Goal: Task Accomplishment & Management: Use online tool/utility

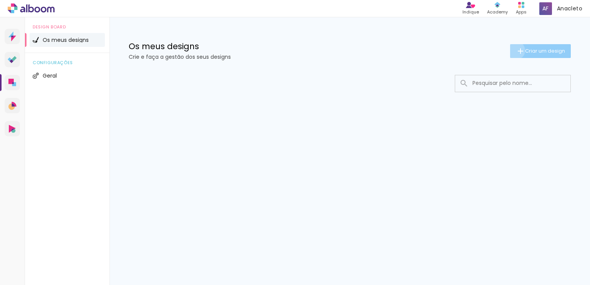
click at [516, 50] on iron-icon at bounding box center [520, 50] width 9 height 9
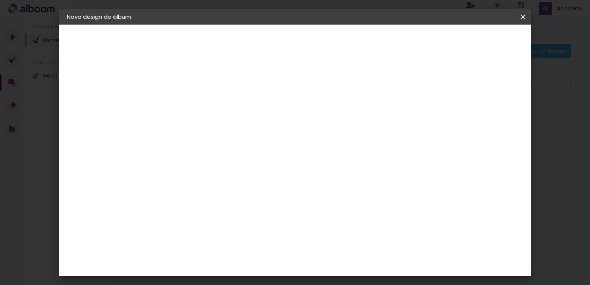
click at [192, 103] on input at bounding box center [192, 103] width 0 height 12
type input "teste"
type paper-input "teste"
click at [0, 0] on slot "Avançar" at bounding box center [0, 0] width 0 height 0
click at [211, 123] on input "text" at bounding box center [192, 123] width 38 height 10
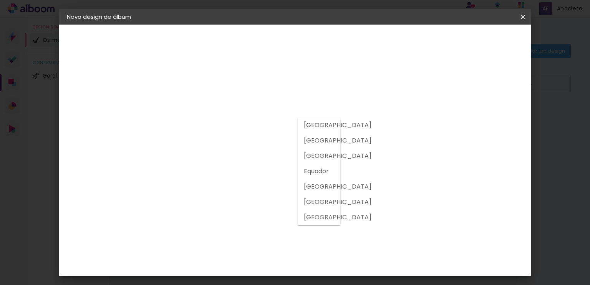
click at [211, 123] on input "text" at bounding box center [192, 123] width 38 height 10
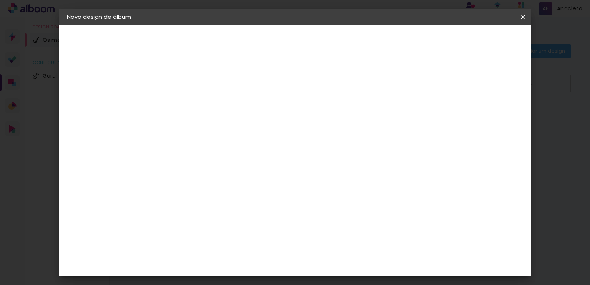
click at [217, 127] on div at bounding box center [195, 127] width 44 height 1
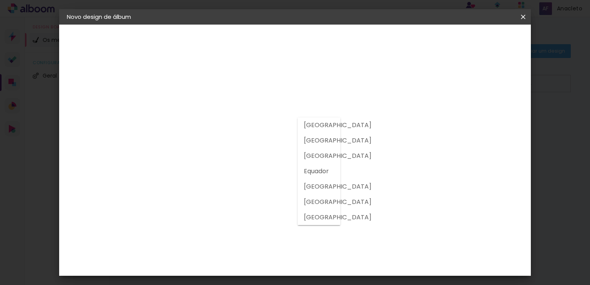
click at [278, 90] on div "Fornecedor Escolha um fornecedor ou avance com o tamanho livre. Voltar Avançar" at bounding box center [227, 57] width 137 height 65
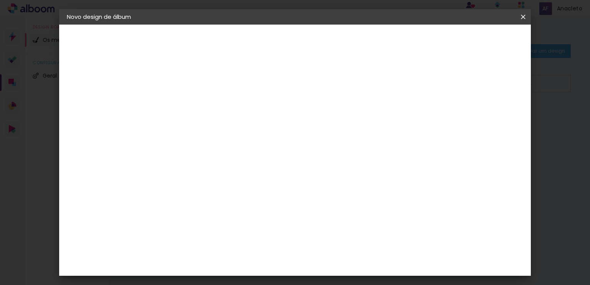
click at [0, 0] on slot "Tamanho Livre" at bounding box center [0, 0] width 0 height 0
click at [211, 126] on input "text" at bounding box center [192, 123] width 38 height 10
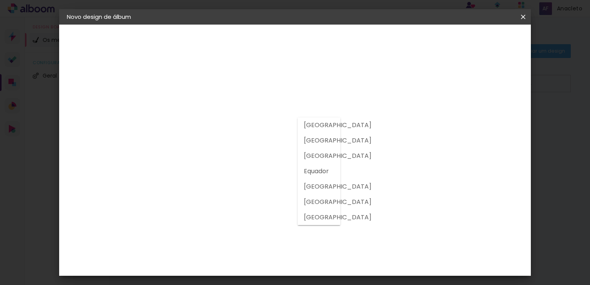
click at [0, 0] on slot "[GEOGRAPHIC_DATA]" at bounding box center [0, 0] width 0 height 0
type input "[GEOGRAPHIC_DATA]"
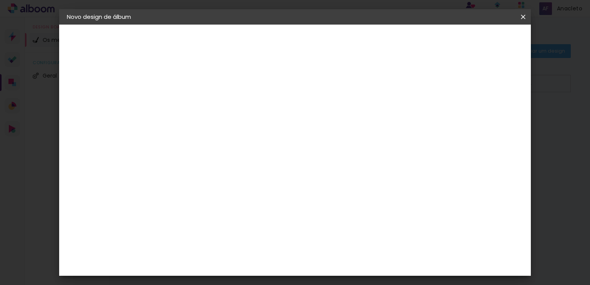
click at [235, 141] on input at bounding box center [204, 146] width 62 height 10
click at [238, 169] on paper-item "DreambooksPro" at bounding box center [204, 173] width 67 height 17
click at [215, 200] on div "Floricolor" at bounding box center [201, 202] width 28 height 6
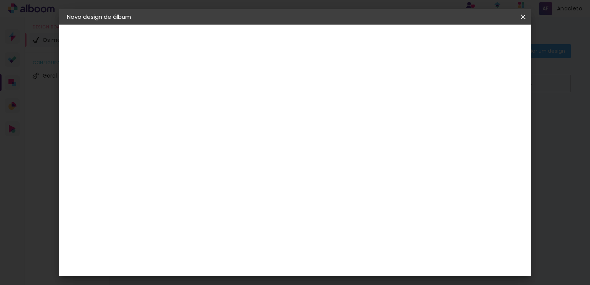
click at [0, 0] on slot "Tamanho Livre" at bounding box center [0, 0] width 0 height 0
click at [305, 177] on album-spec-supplier-section at bounding box center [238, 143] width 134 height 137
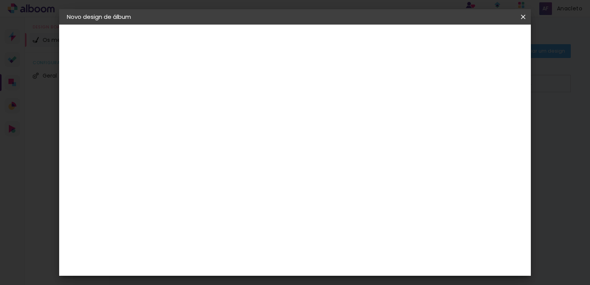
click at [305, 166] on paper-item "Sugerir um laboratório" at bounding box center [276, 163] width 58 height 20
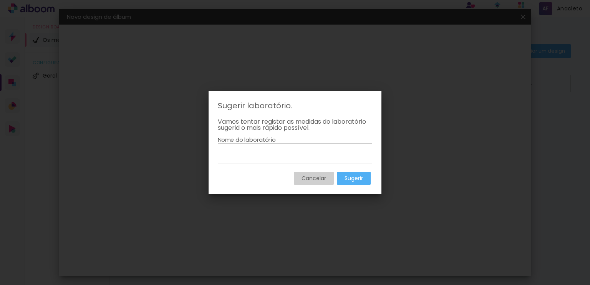
click at [326, 180] on paper-button "Cancelar" at bounding box center [314, 178] width 40 height 13
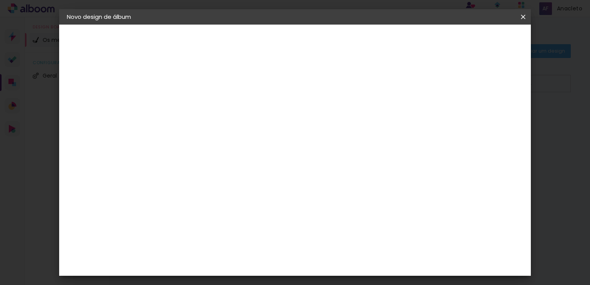
click at [305, 45] on paper-button "Avançar" at bounding box center [286, 40] width 38 height 13
click at [280, 123] on span "cm" at bounding box center [279, 120] width 9 height 12
click at [344, 228] on paper-input-container "60 cm" at bounding box center [342, 234] width 35 height 19
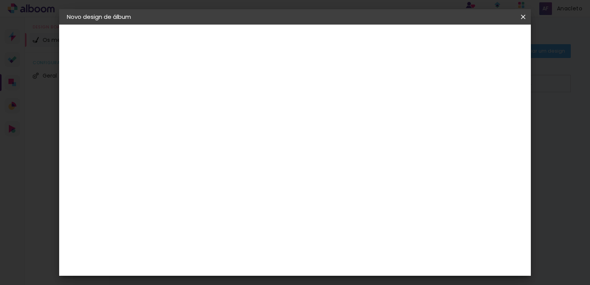
click at [458, 83] on div "mm Mostrar margem" at bounding box center [326, 61] width 335 height 73
click at [433, 88] on div at bounding box center [429, 88] width 7 height 7
type paper-checkbox "on"
click at [433, 88] on div at bounding box center [429, 88] width 7 height 7
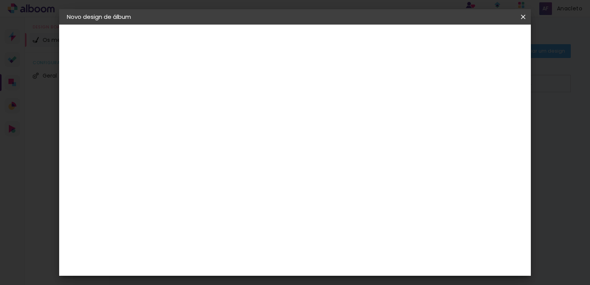
scroll to position [72, 0]
type input "6"
type paper-input "6"
click at [487, 41] on input "6" at bounding box center [484, 44] width 14 height 12
click at [483, 36] on paper-button "Iniciar design" at bounding box center [457, 40] width 50 height 13
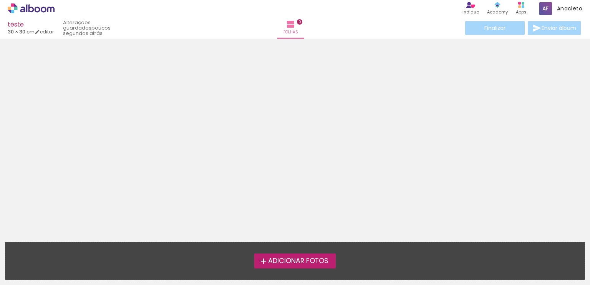
click at [300, 262] on span "Adicionar Fotos" at bounding box center [298, 261] width 60 height 7
click at [0, 0] on input "file" at bounding box center [0, 0] width 0 height 0
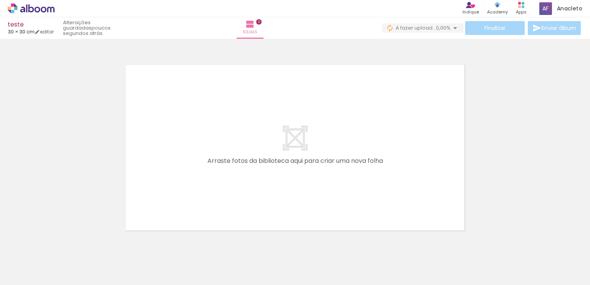
click at [22, 25] on div "teste" at bounding box center [31, 25] width 46 height 7
click at [50, 33] on link "editar" at bounding box center [44, 31] width 19 height 7
type input "30"
type input "60"
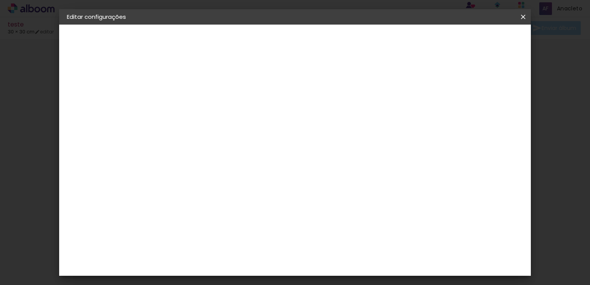
click at [442, 111] on input "6" at bounding box center [449, 116] width 14 height 12
type input "7"
type paper-input "7"
click at [450, 112] on input "7" at bounding box center [448, 116] width 14 height 12
type input "8"
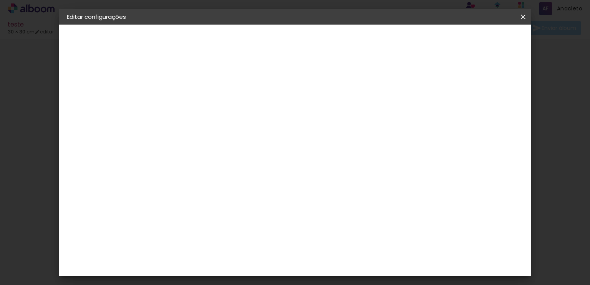
type paper-input "8"
click at [450, 112] on input "8" at bounding box center [448, 116] width 14 height 12
type input "9"
type paper-input "9"
click at [450, 112] on input "9" at bounding box center [447, 116] width 14 height 12
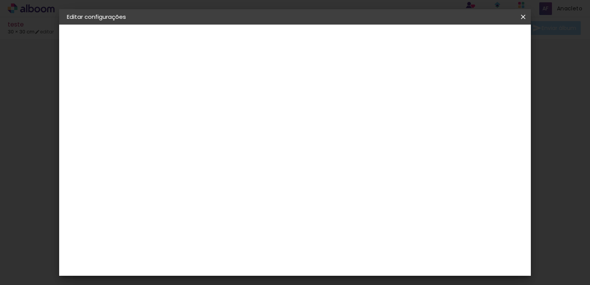
type input "10"
type paper-input "10"
click at [450, 112] on input "10" at bounding box center [446, 116] width 14 height 12
click at [188, 82] on paper-input-container "Espaço entre fotos 2 mm" at bounding box center [193, 88] width 44 height 17
type input "3"
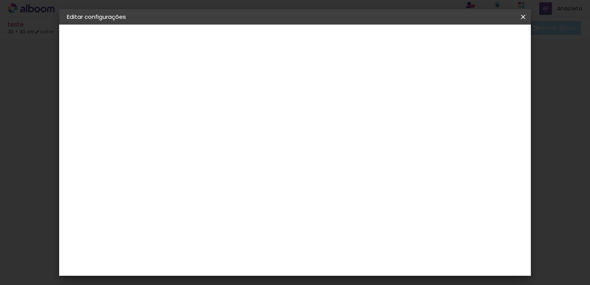
type paper-input "3"
click at [194, 85] on input "3" at bounding box center [187, 88] width 26 height 10
type input "4"
type paper-input "4"
click at [198, 84] on input "4" at bounding box center [187, 88] width 26 height 10
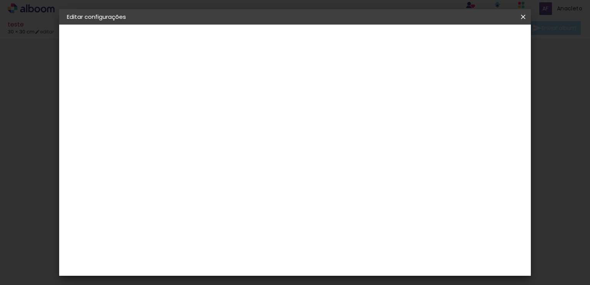
type input "5"
type paper-input "5"
click at [198, 84] on input "5" at bounding box center [187, 88] width 26 height 10
type input "6"
type paper-input "6"
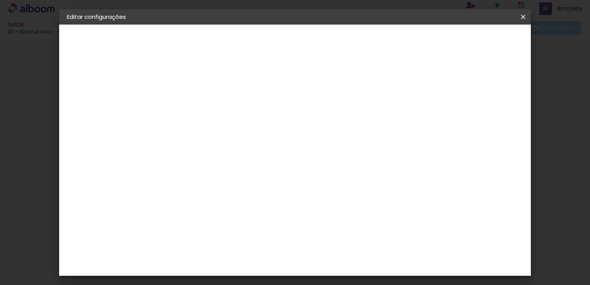
click at [198, 84] on input "6" at bounding box center [187, 88] width 26 height 10
type input "7"
type paper-input "7"
click at [198, 84] on input "7" at bounding box center [187, 88] width 26 height 10
type input "8"
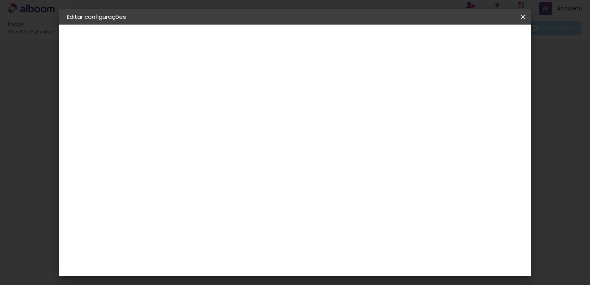
type paper-input "8"
click at [198, 84] on input "8" at bounding box center [187, 88] width 26 height 10
type input "9"
type paper-input "9"
click at [198, 84] on input "9" at bounding box center [187, 88] width 26 height 10
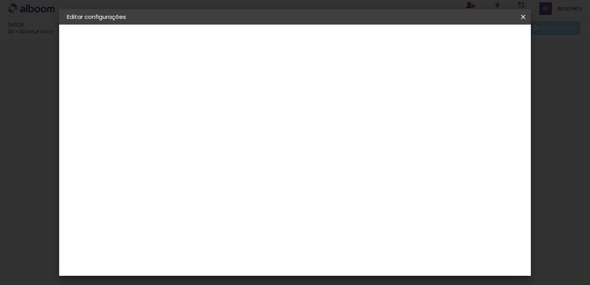
type input "10"
type paper-input "10"
click at [198, 84] on input "10" at bounding box center [187, 88] width 26 height 10
click at [273, 156] on div at bounding box center [241, 138] width 63 height 41
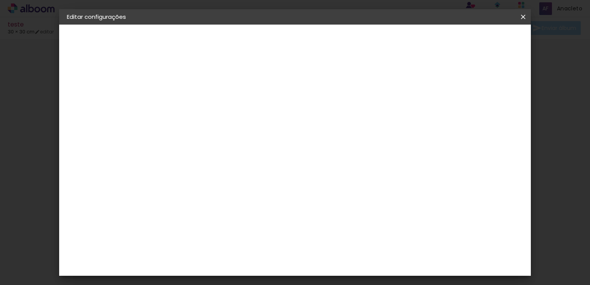
click at [402, 43] on span "Guardar configurações" at bounding box center [374, 43] width 56 height 11
click at [402, 39] on span "Guardar configurações" at bounding box center [374, 43] width 56 height 11
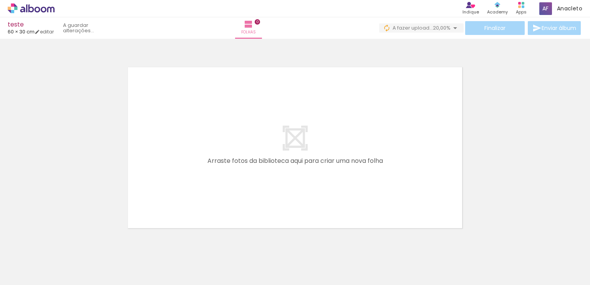
click at [38, 260] on div "Filtro Todas as fotos" at bounding box center [24, 261] width 35 height 7
click at [57, 236] on div "Confirmar Cancelar" at bounding box center [295, 144] width 590 height 211
drag, startPoint x: 253, startPoint y: 260, endPoint x: 262, endPoint y: 267, distance: 11.0
click at [262, 267] on div at bounding box center [249, 259] width 38 height 23
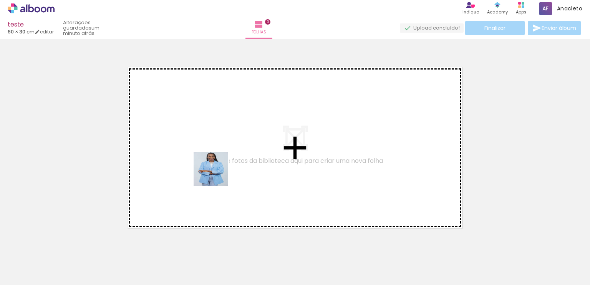
drag, startPoint x: 86, startPoint y: 252, endPoint x: 242, endPoint y: 158, distance: 182.6
click at [242, 158] on quentale-workspace at bounding box center [295, 142] width 590 height 285
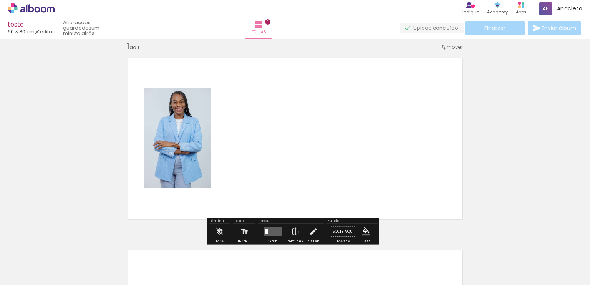
scroll to position [10, 0]
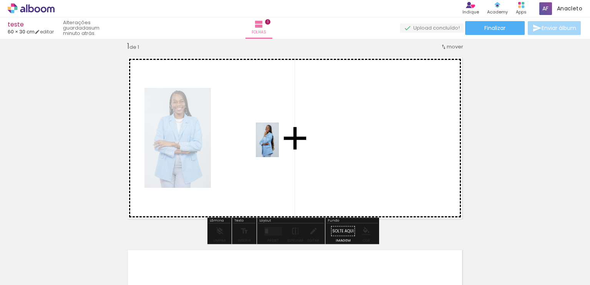
drag, startPoint x: 123, startPoint y: 259, endPoint x: 275, endPoint y: 141, distance: 193.0
click at [275, 141] on quentale-workspace at bounding box center [295, 142] width 590 height 285
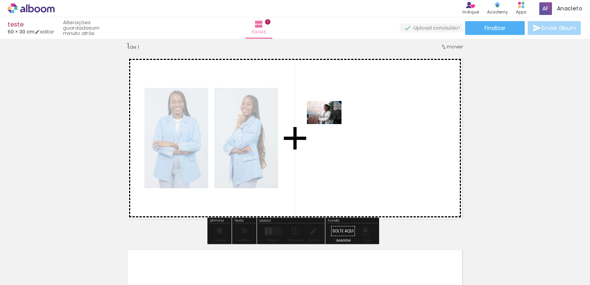
drag, startPoint x: 253, startPoint y: 239, endPoint x: 330, endPoint y: 123, distance: 139.9
click at [330, 123] on quentale-workspace at bounding box center [295, 142] width 590 height 285
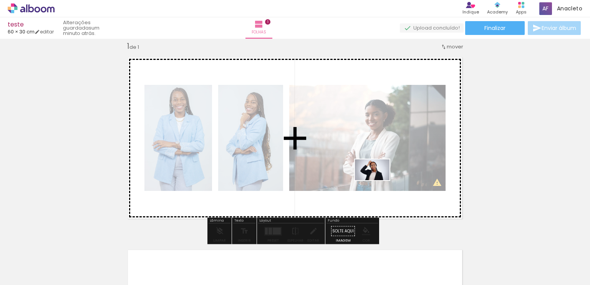
drag, startPoint x: 256, startPoint y: 253, endPoint x: 378, endPoint y: 182, distance: 140.8
click at [378, 182] on quentale-workspace at bounding box center [295, 142] width 590 height 285
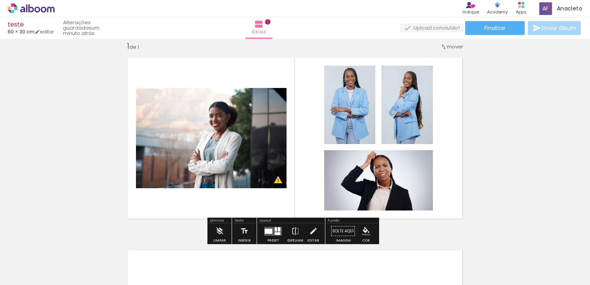
click at [270, 235] on quentale-layouter at bounding box center [273, 231] width 18 height 9
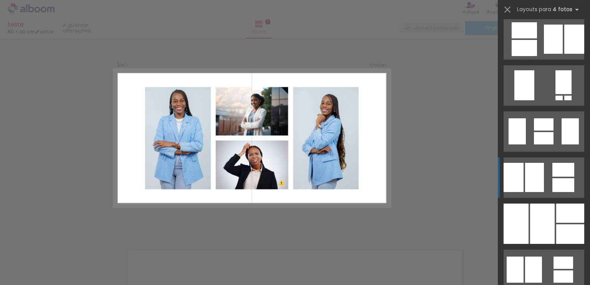
scroll to position [691, 0]
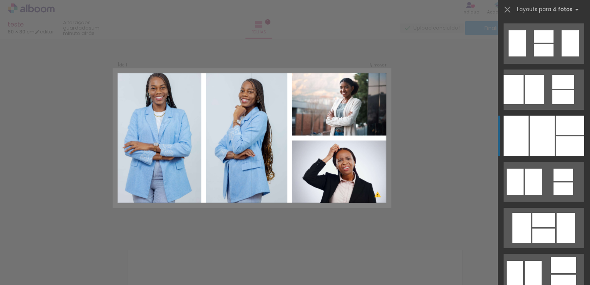
click at [556, 126] on div at bounding box center [570, 125] width 28 height 19
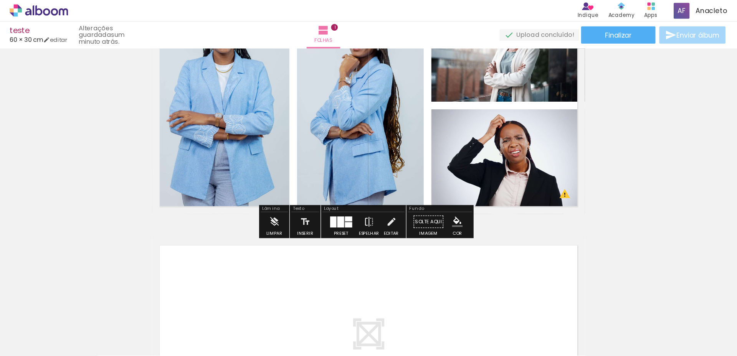
scroll to position [0, 0]
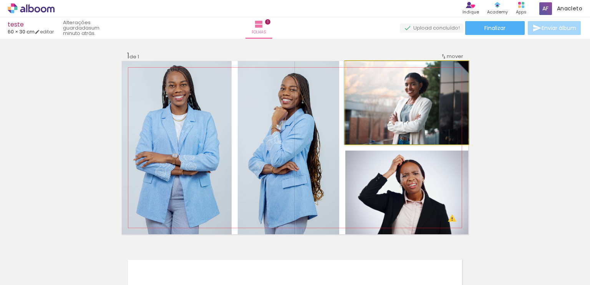
click at [417, 104] on quentale-photo at bounding box center [406, 102] width 123 height 83
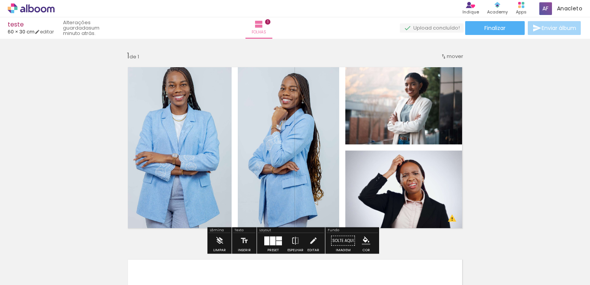
click at [491, 97] on div "Inserir folha 1 de 1 O Designbox precisa de aumentar a sua imagem em 288% para …" at bounding box center [295, 233] width 590 height 385
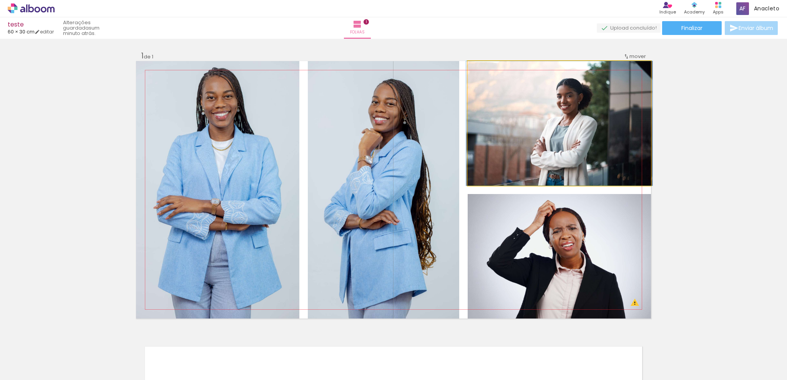
click at [589, 134] on quentale-photo at bounding box center [558, 123] width 183 height 124
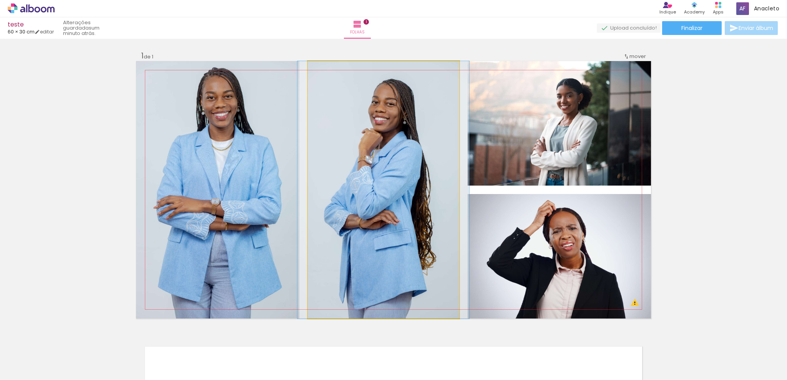
click at [413, 176] on quentale-photo at bounding box center [383, 189] width 151 height 257
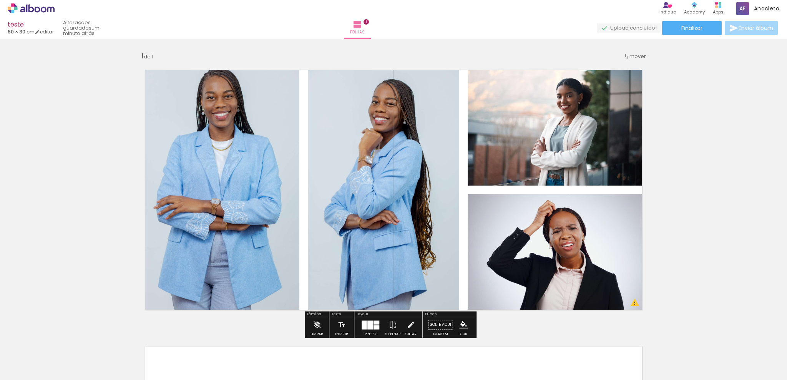
click at [413, 176] on quentale-photo at bounding box center [383, 189] width 151 height 257
click at [379, 76] on quentale-photo at bounding box center [383, 189] width 151 height 257
click at [384, 74] on div "Largura Cor" at bounding box center [386, 69] width 14 height 12
click at [385, 106] on paper-item at bounding box center [386, 108] width 14 height 5
click at [366, 285] on div at bounding box center [370, 324] width 21 height 15
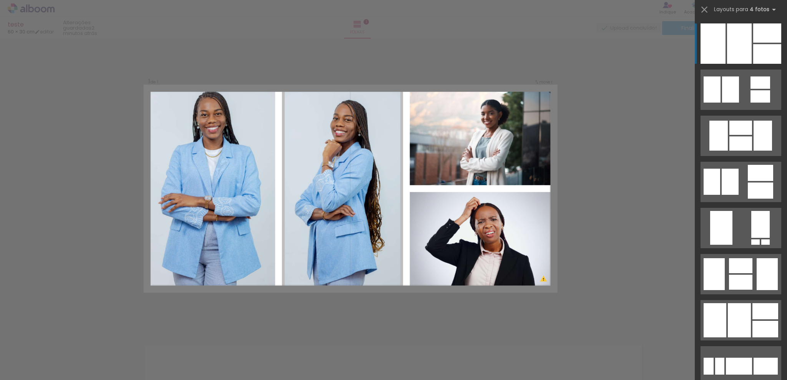
scroll to position [4, 0]
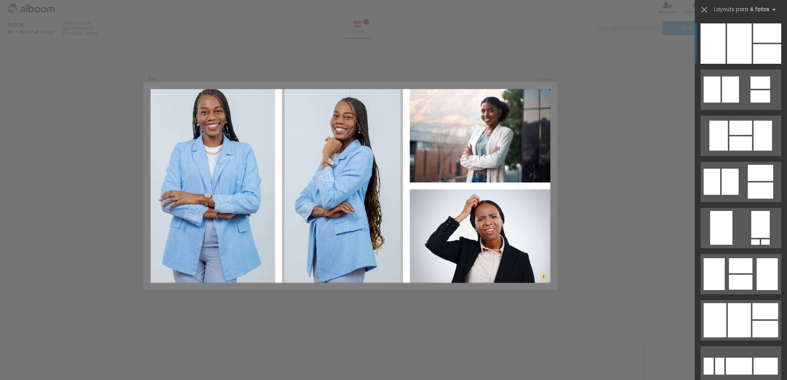
click at [589, 48] on div at bounding box center [739, 43] width 25 height 40
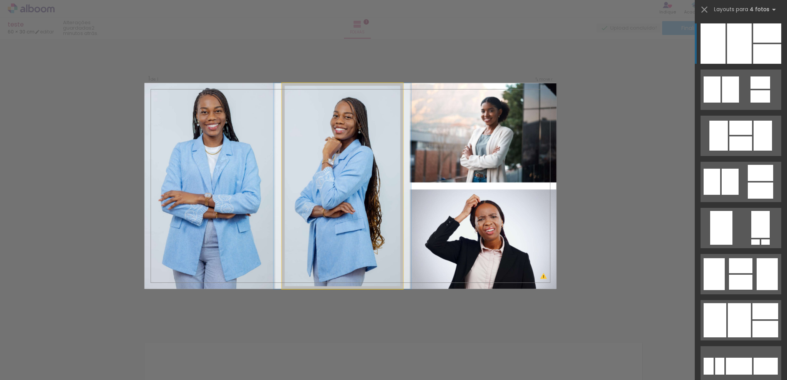
click at [334, 141] on quentale-photo at bounding box center [342, 186] width 121 height 206
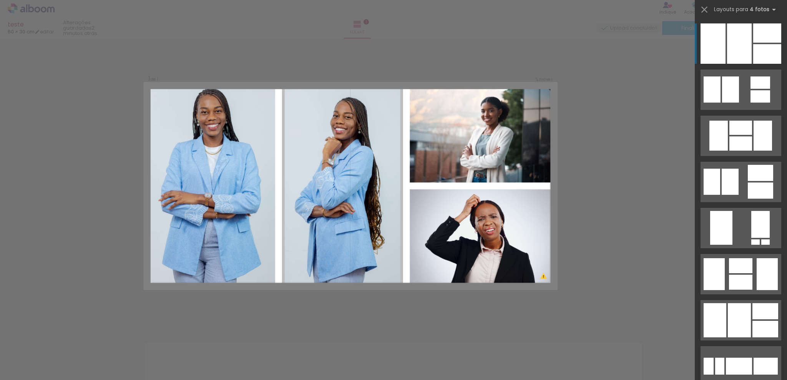
click at [589, 55] on div "Confirmar Cancelar" at bounding box center [393, 320] width 787 height 571
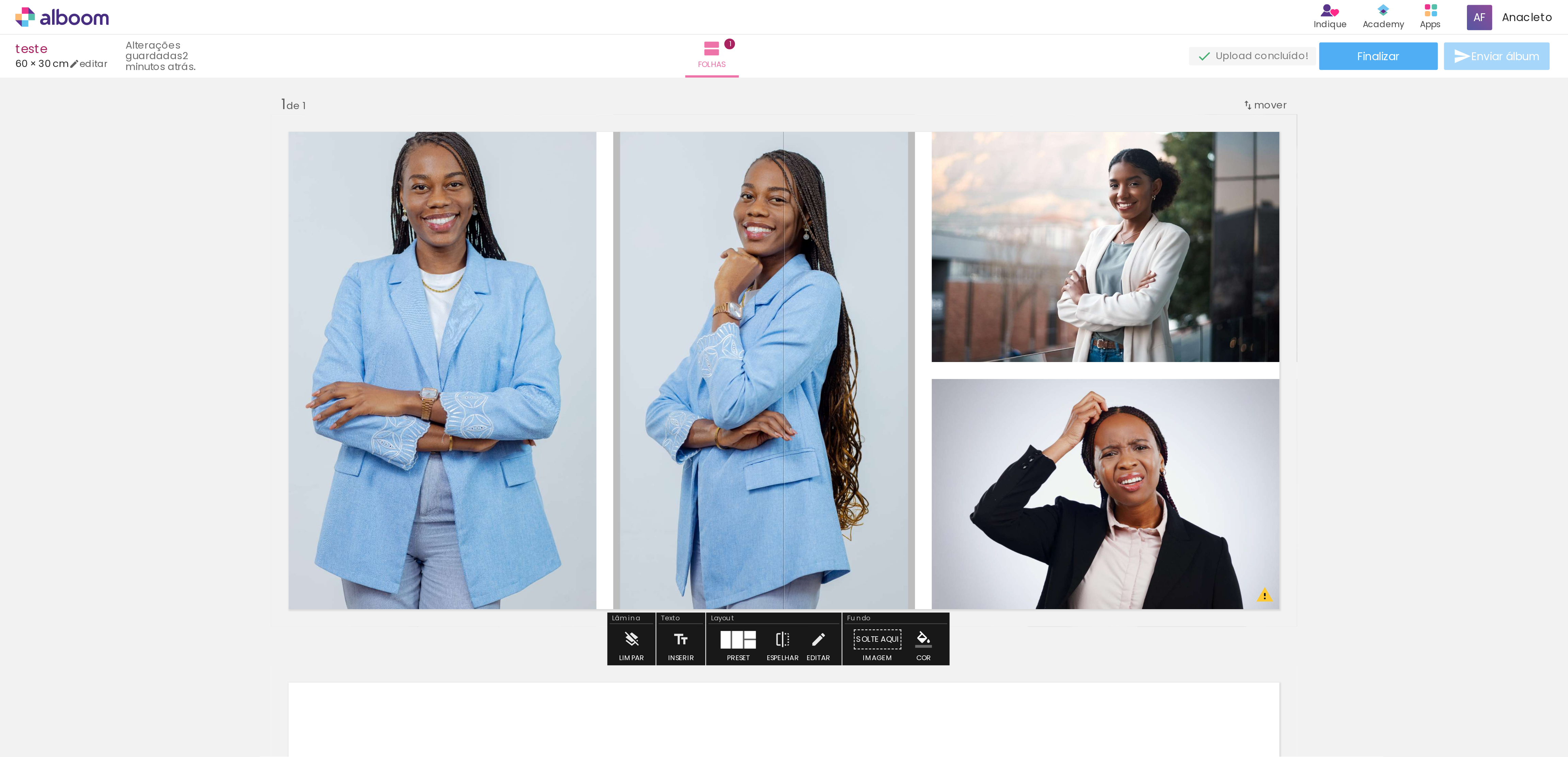
scroll to position [0, 0]
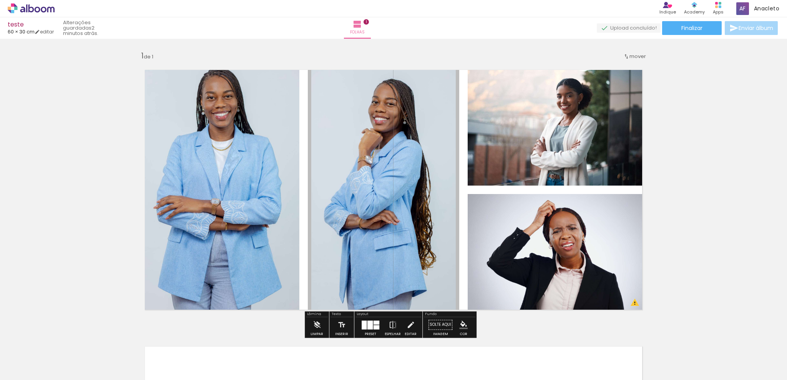
click at [0, 0] on slot "P&B" at bounding box center [0, 0] width 0 height 0
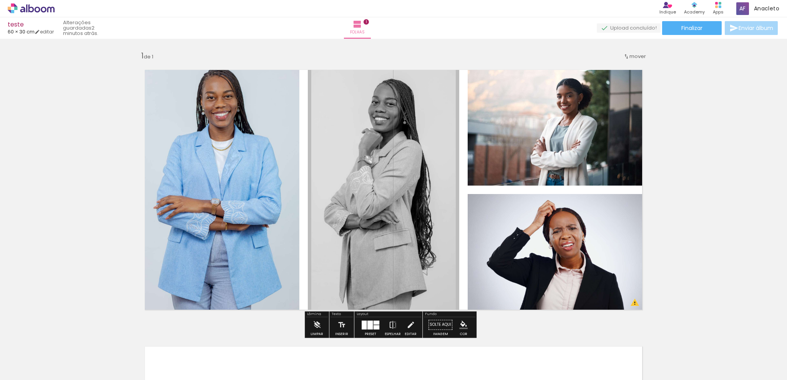
click at [0, 0] on slot "P&B" at bounding box center [0, 0] width 0 height 0
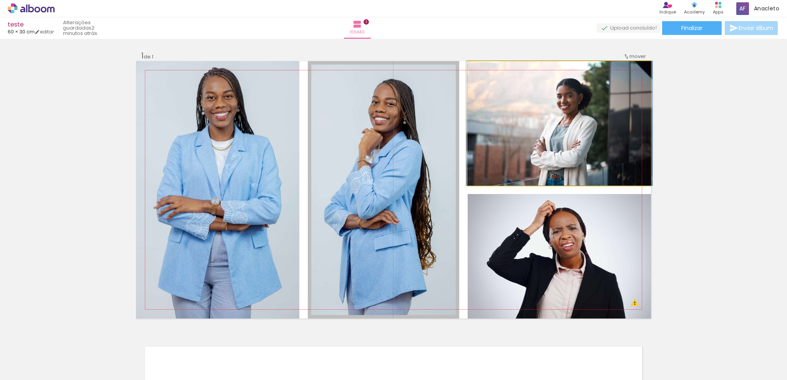
click at [589, 132] on quentale-photo at bounding box center [558, 123] width 183 height 124
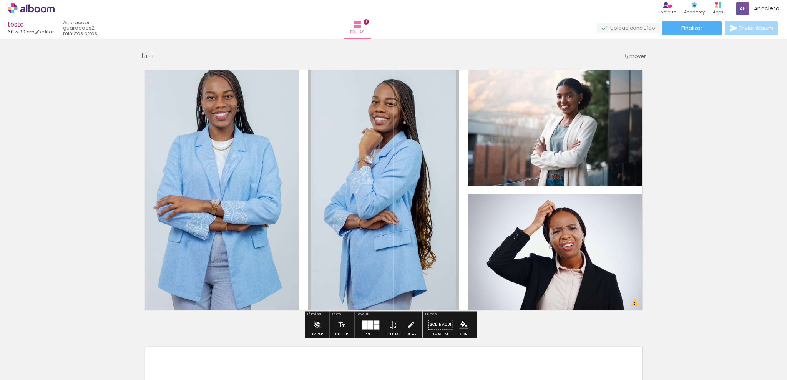
scroll to position [783, 0]
click at [589, 29] on span "Finalizar" at bounding box center [691, 27] width 21 height 5
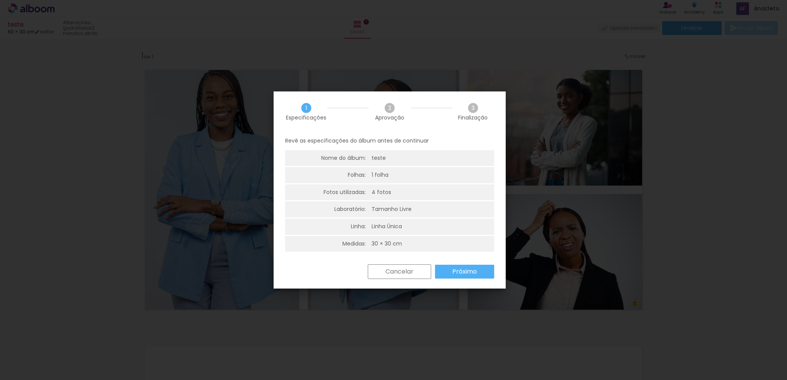
scroll to position [2, 0]
click at [0, 0] on slot "Próximo" at bounding box center [0, 0] width 0 height 0
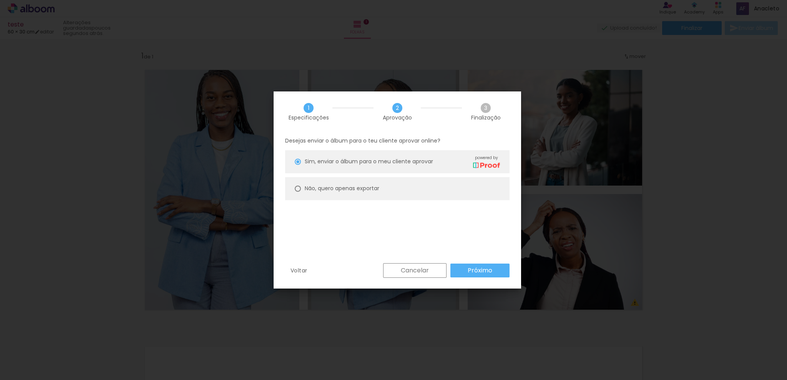
click at [0, 0] on slot "Não, quero apenas exportar" at bounding box center [0, 0] width 0 height 0
type paper-radio-button "on"
click at [493, 275] on paper-button "Próximo" at bounding box center [479, 270] width 59 height 14
type input "Alta, 300 DPI"
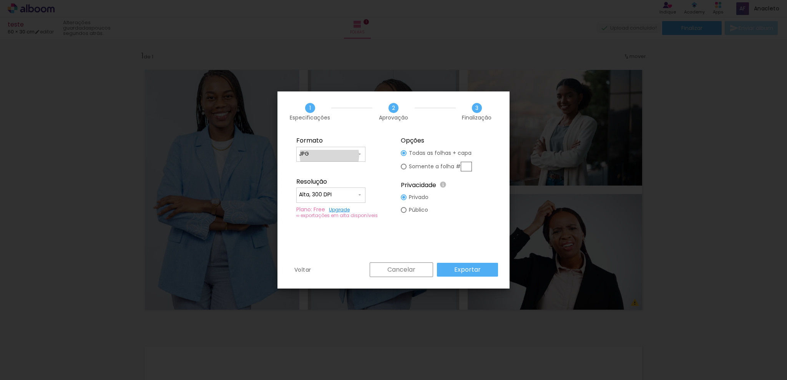
click at [330, 155] on input "JPG" at bounding box center [328, 154] width 58 height 8
click at [383, 147] on fieldset "Formato JPG PDF Resolução Alta, 300 DPI Baixa Plano: Free Upgrade ∞ exportações…" at bounding box center [341, 178] width 103 height 92
click at [354, 192] on input "Alta, 300 DPI" at bounding box center [328, 195] width 58 height 8
click at [354, 192] on paper-item "Alta, 300 DPI" at bounding box center [330, 193] width 69 height 15
click at [0, 0] on slot "Público" at bounding box center [0, 0] width 0 height 0
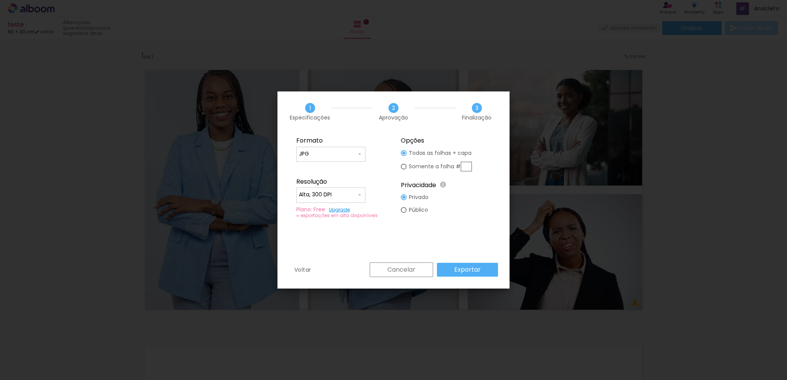
type paper-radio-button "on"
click at [467, 170] on input "text" at bounding box center [465, 167] width 11 height 10
type paper-radio-button "on"
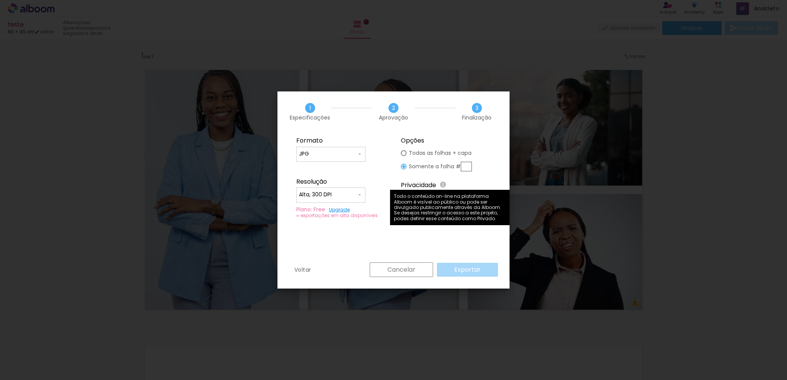
click at [0, 0] on slot "Todas as folhas + capa" at bounding box center [0, 0] width 0 height 0
type paper-radio-button "on"
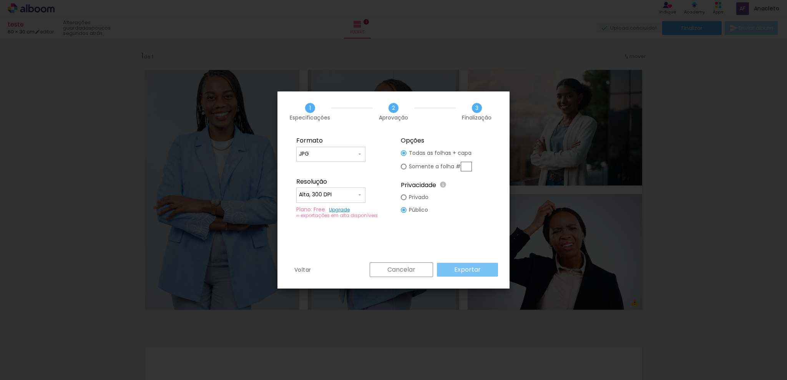
click at [0, 0] on slot "Exportar" at bounding box center [0, 0] width 0 height 0
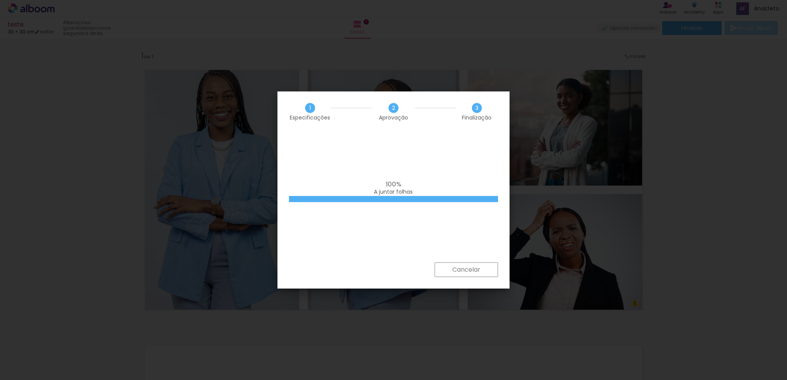
drag, startPoint x: 708, startPoint y: 108, endPoint x: 709, endPoint y: 153, distance: 45.7
click at [589, 153] on iron-overlay-backdrop at bounding box center [393, 190] width 787 height 380
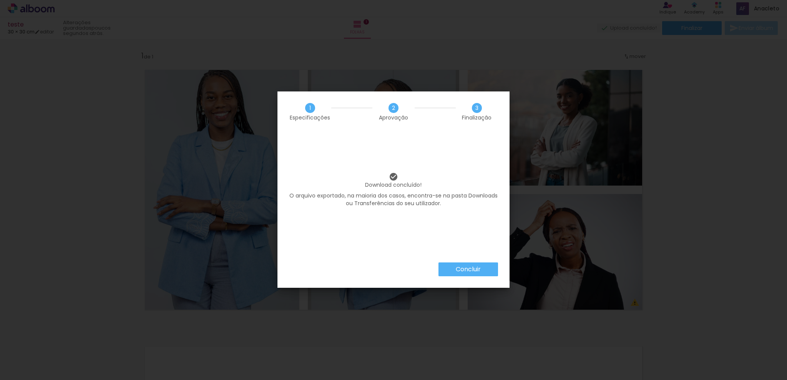
click at [529, 129] on iron-overlay-backdrop at bounding box center [393, 190] width 787 height 380
click at [0, 0] on slot "Concluir" at bounding box center [0, 0] width 0 height 0
